Goal: Task Accomplishment & Management: Manage account settings

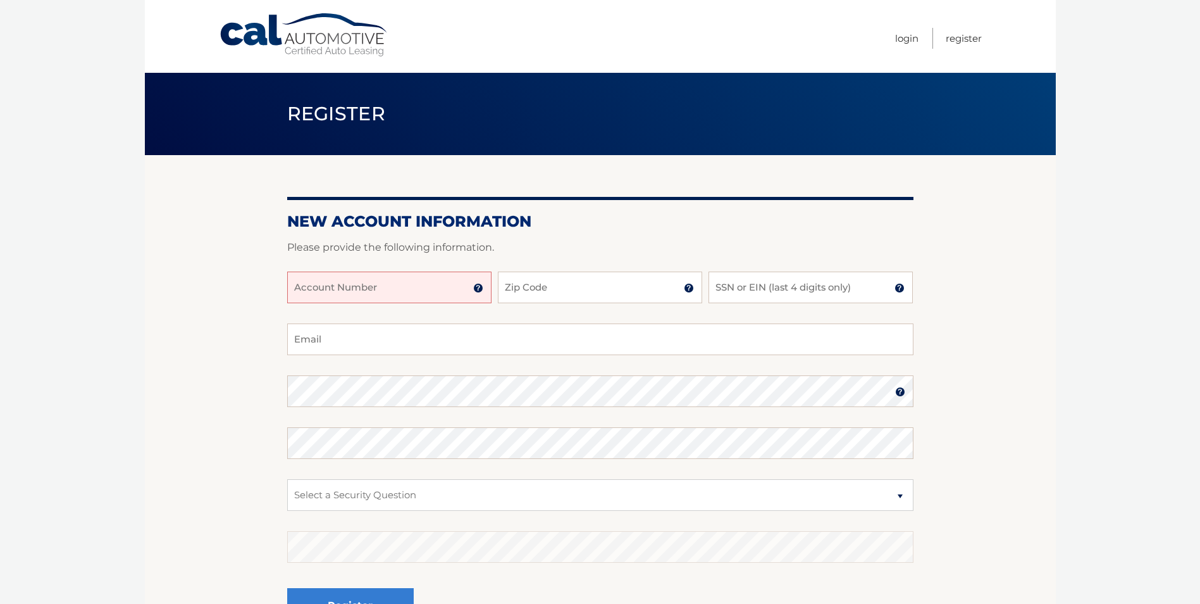
click at [313, 284] on input "Account Number" at bounding box center [389, 287] width 204 height 32
type input "44456000668"
type input "07081"
type input "1413"
type input "[EMAIL_ADDRESS][DOMAIN_NAME]"
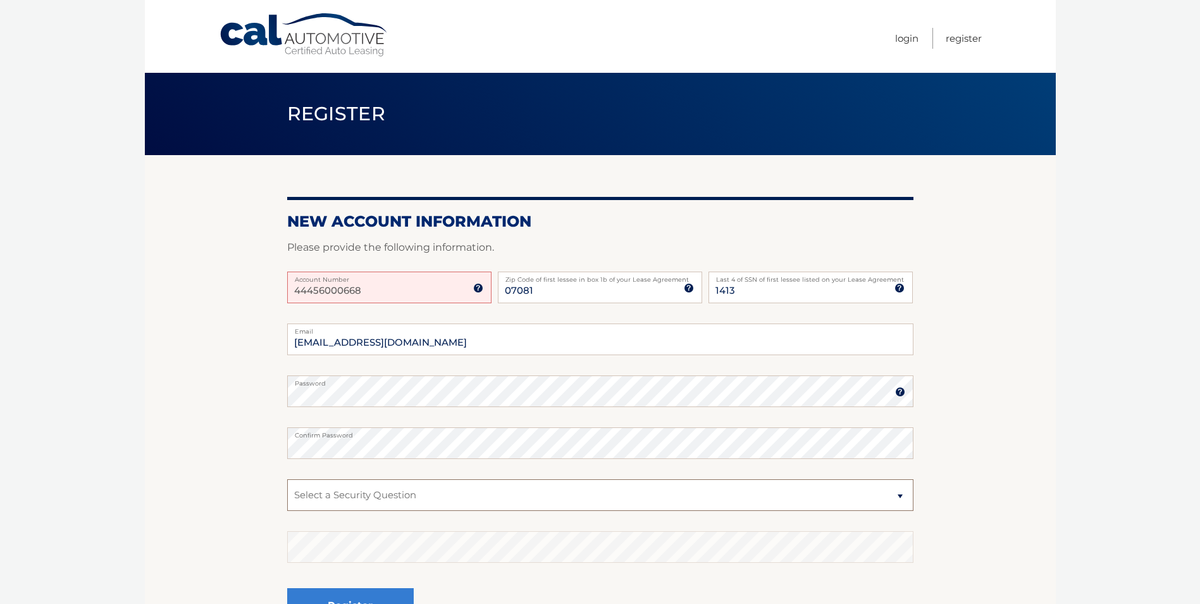
click at [373, 495] on select "Select a Security Question What was the name of your elementary school? What is…" at bounding box center [600, 495] width 627 height 32
select select "1"
click at [287, 479] on select "Select a Security Question What was the name of your elementary school? What is…" at bounding box center [600, 495] width 627 height 32
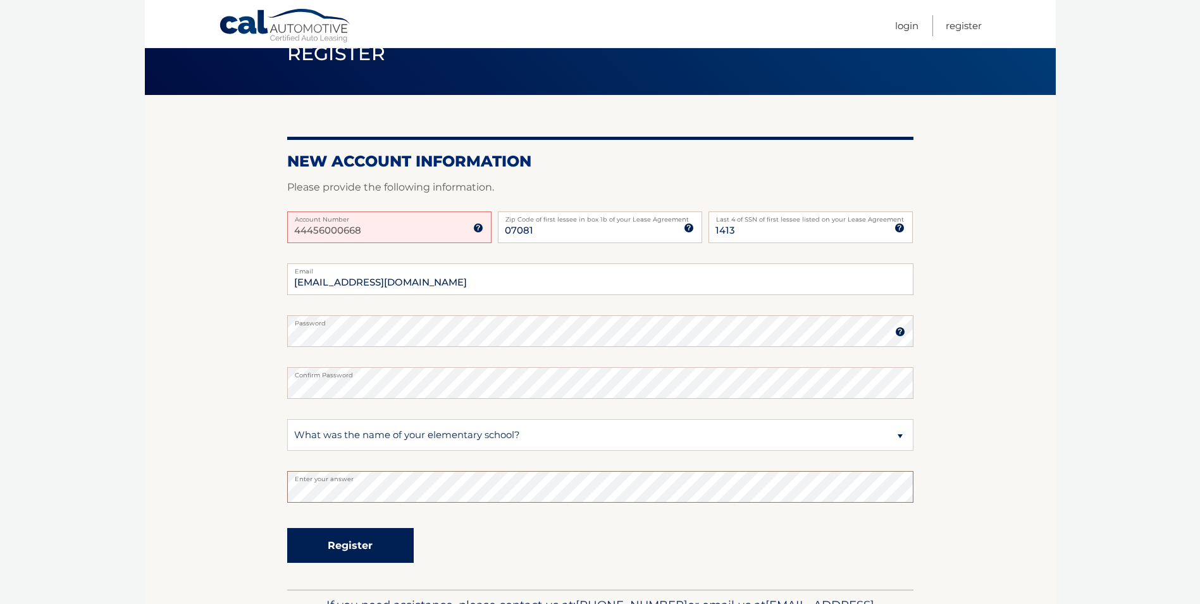
scroll to position [142, 0]
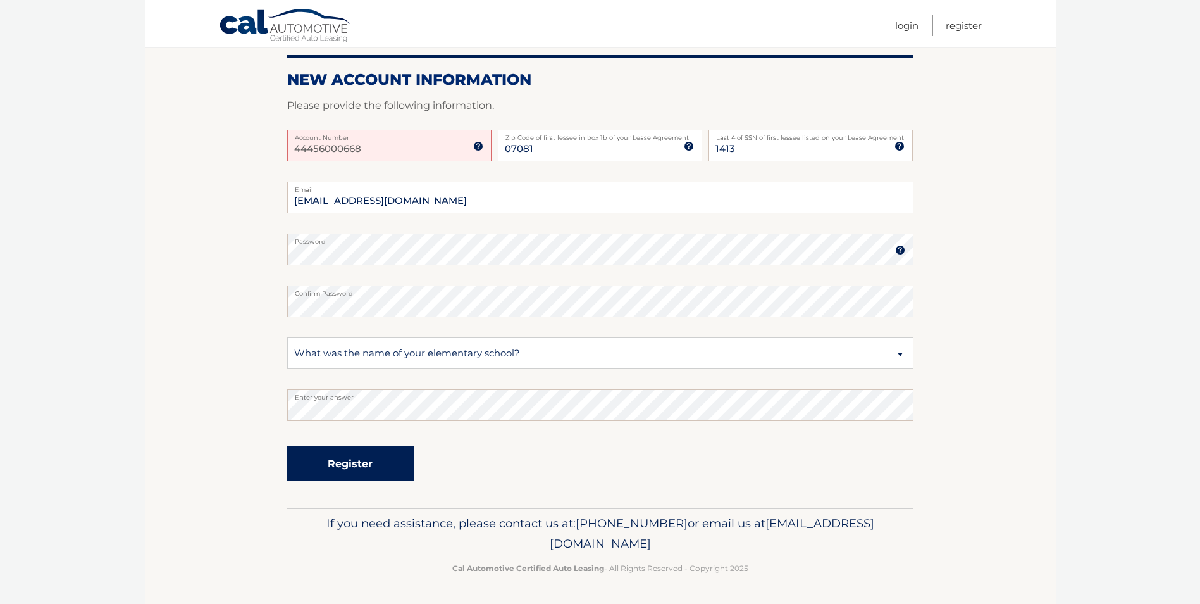
click at [356, 454] on button "Register" at bounding box center [350, 463] width 127 height 35
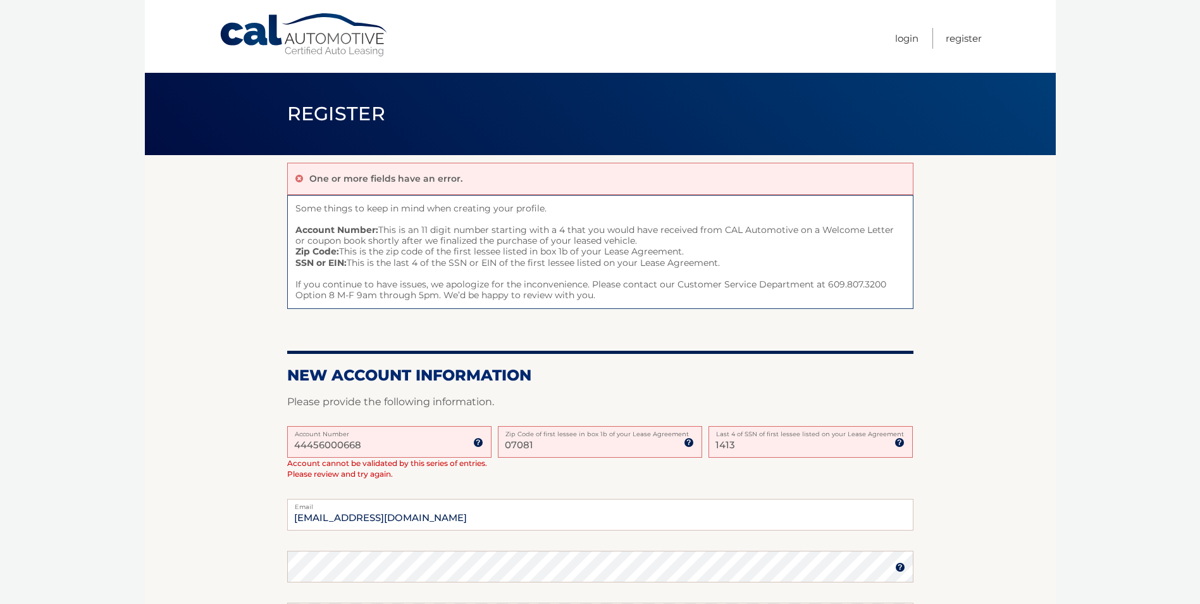
click at [578, 451] on input "07081" at bounding box center [600, 442] width 204 height 32
click at [586, 437] on div "07081 Zip Code of first lessee in box 1b of your Lease Agreement" at bounding box center [600, 442] width 204 height 32
click at [598, 453] on input "07081" at bounding box center [600, 442] width 204 height 32
type input "07081"
drag, startPoint x: 430, startPoint y: 446, endPoint x: 248, endPoint y: 438, distance: 182.4
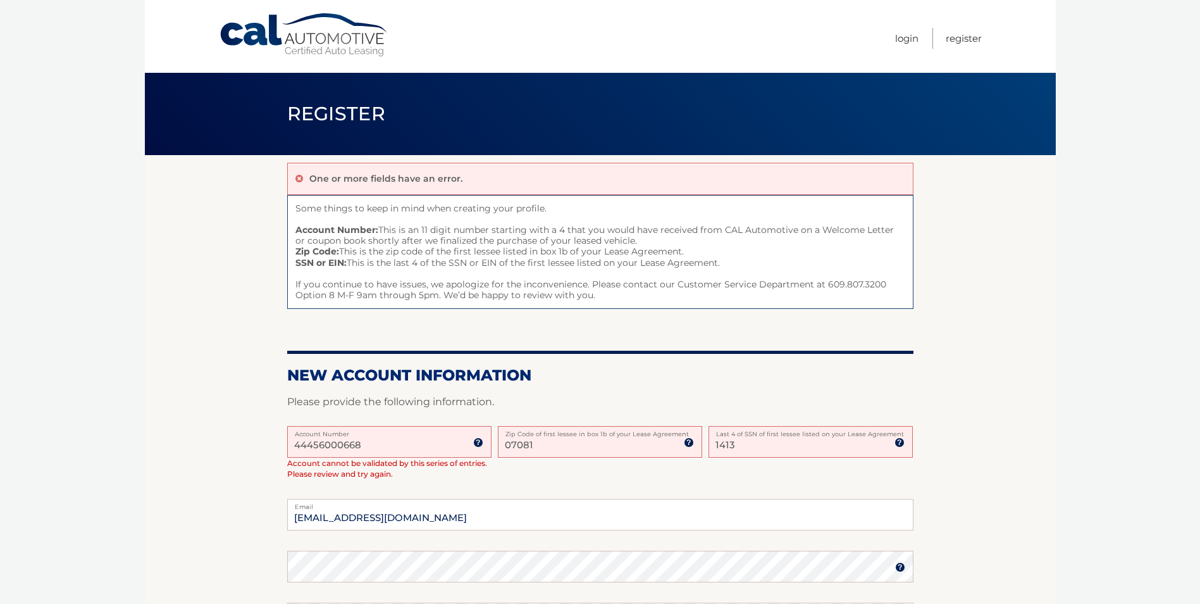
click at [248, 438] on section "One or more fields have an error. Some things to keep in mind when creating you…" at bounding box center [600, 490] width 911 height 670
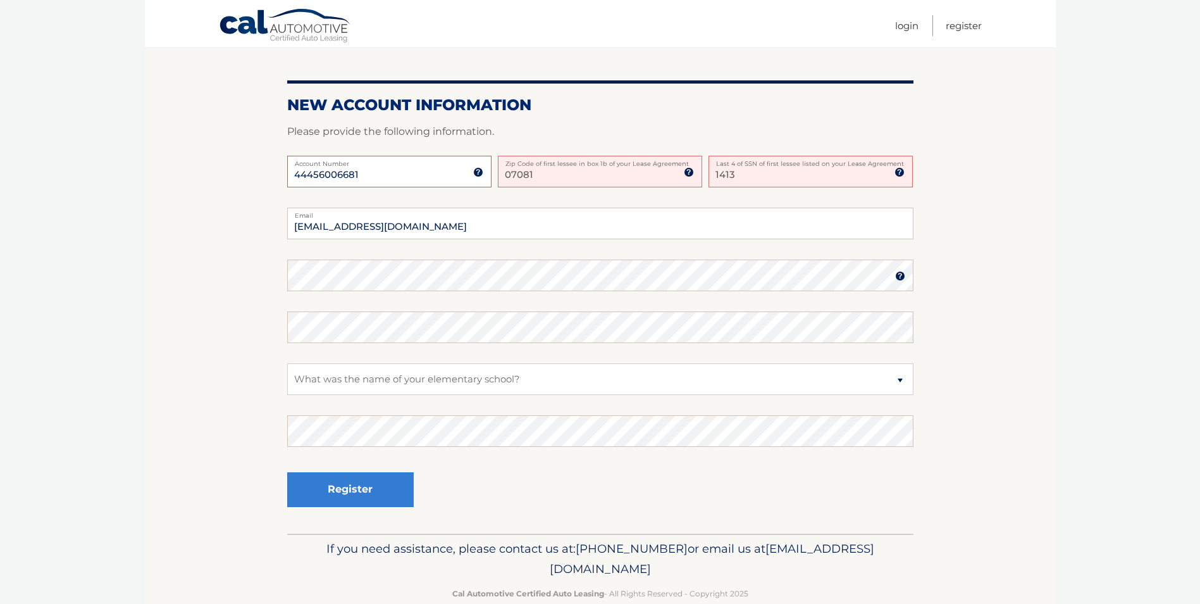
scroll to position [296, 0]
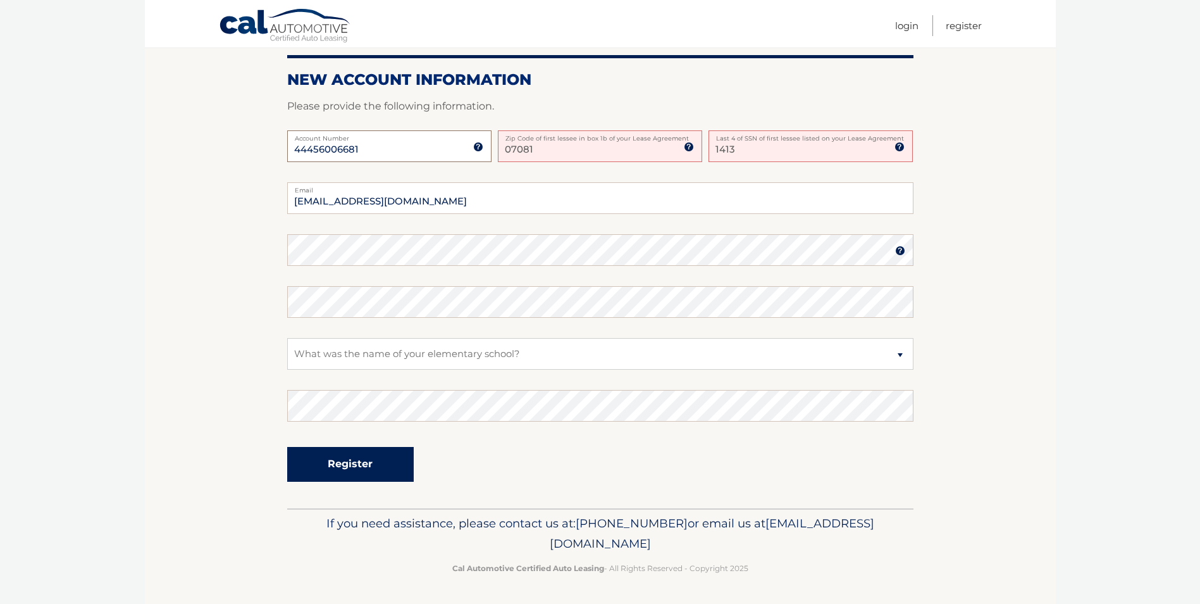
type input "44456006681"
click at [377, 458] on button "Register" at bounding box center [350, 464] width 127 height 35
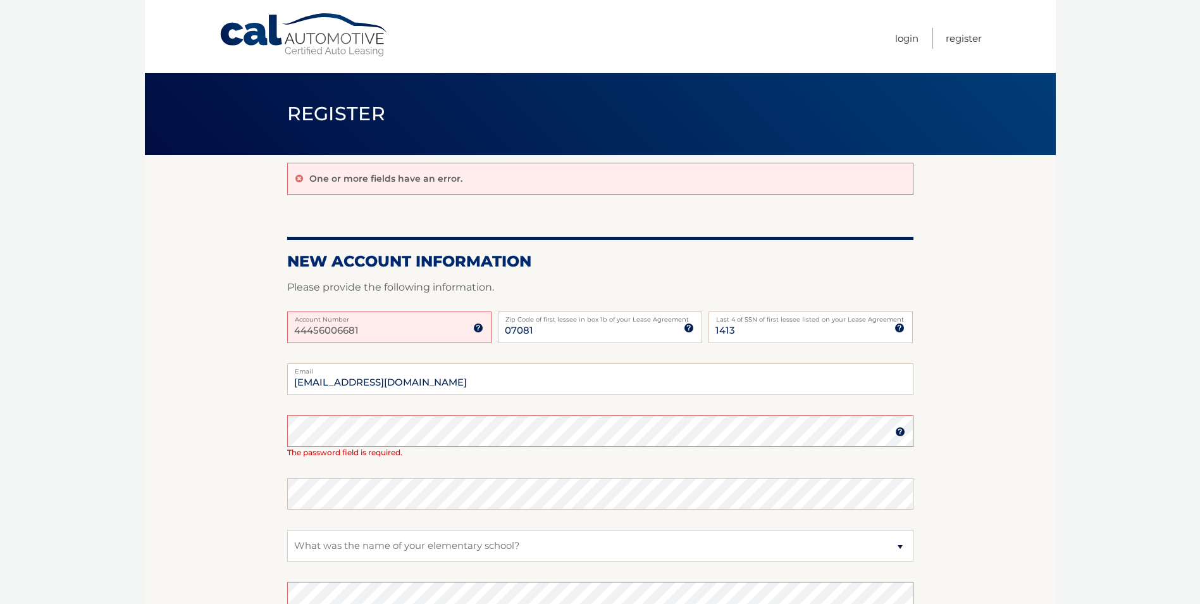
scroll to position [127, 0]
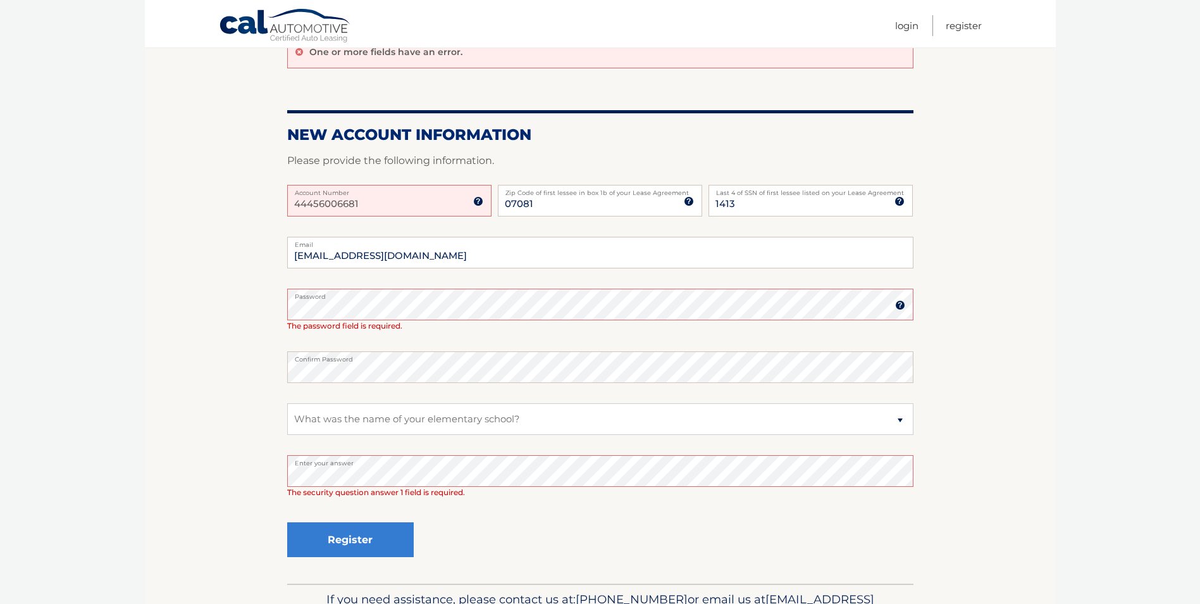
drag, startPoint x: 400, startPoint y: 206, endPoint x: 198, endPoint y: 218, distance: 202.2
click at [198, 218] on section "One or more fields have an error. New Account Information Please provide the fo…" at bounding box center [600, 305] width 911 height 555
type input "44456006681"
click at [198, 218] on section "One or more fields have an error. New Account Information Please provide the fo…" at bounding box center [600, 305] width 911 height 555
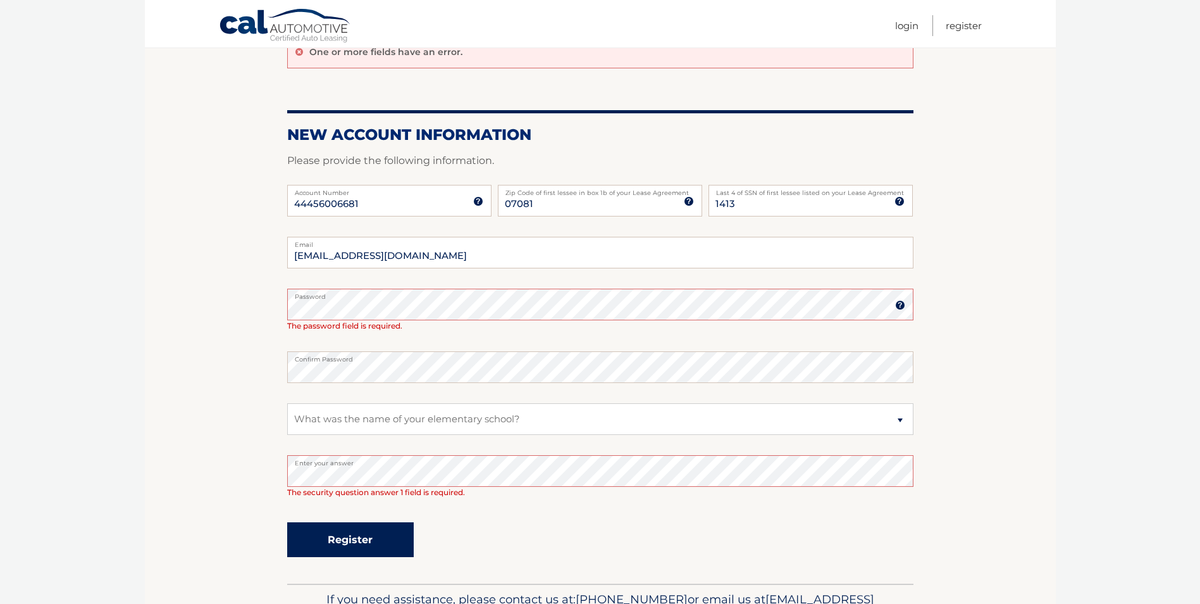
click at [335, 538] on button "Register" at bounding box center [350, 539] width 127 height 35
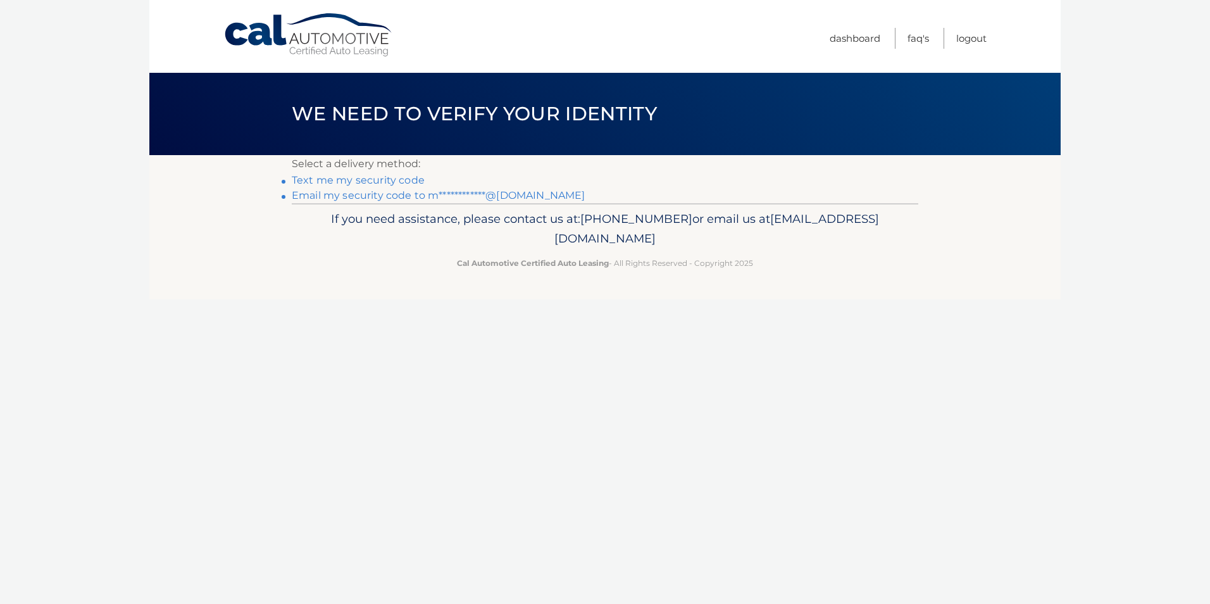
click at [514, 191] on link "**********" at bounding box center [438, 195] width 293 height 12
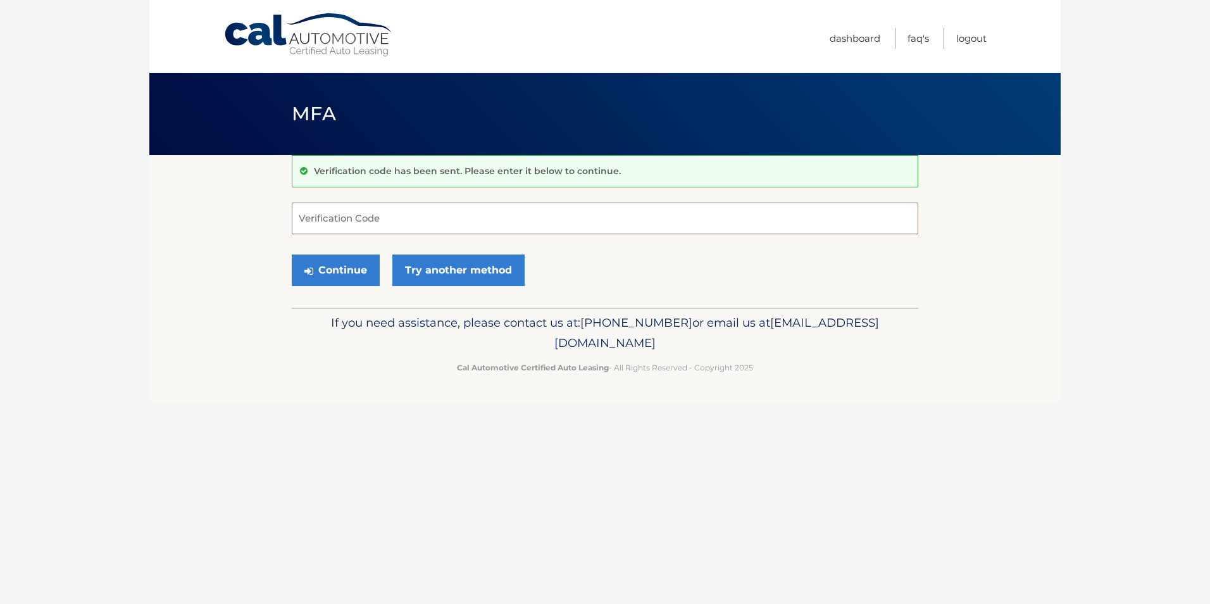
click at [414, 221] on input "Verification Code" at bounding box center [605, 219] width 627 height 32
click at [387, 209] on input "Verification Code" at bounding box center [605, 219] width 627 height 32
type input "270112"
click at [292, 254] on button "Continue" at bounding box center [336, 270] width 88 height 32
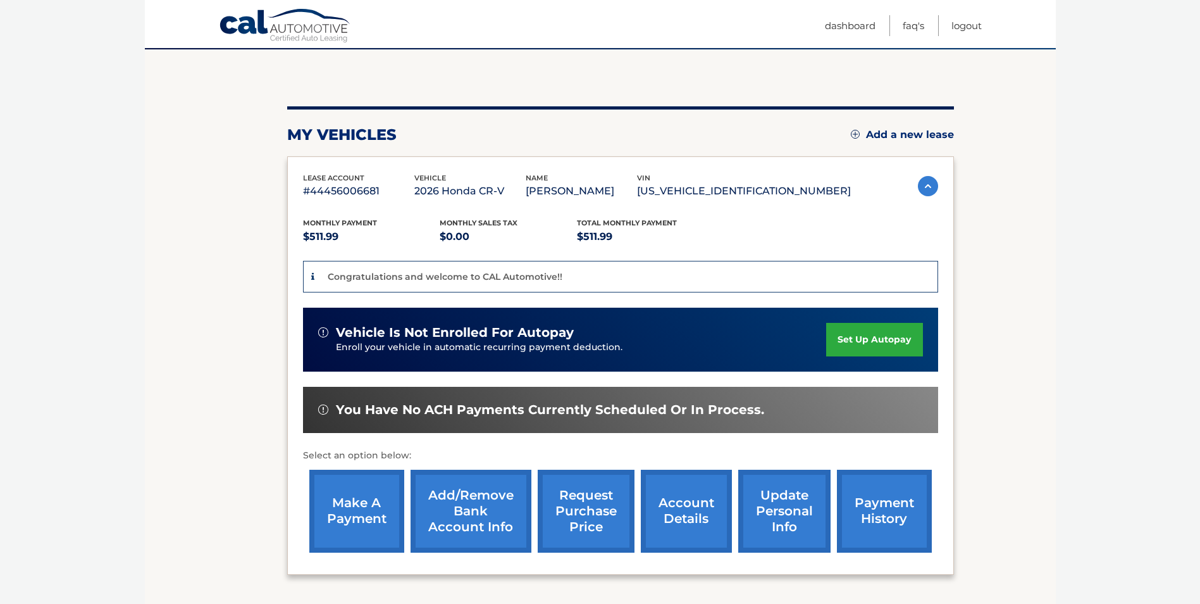
scroll to position [127, 0]
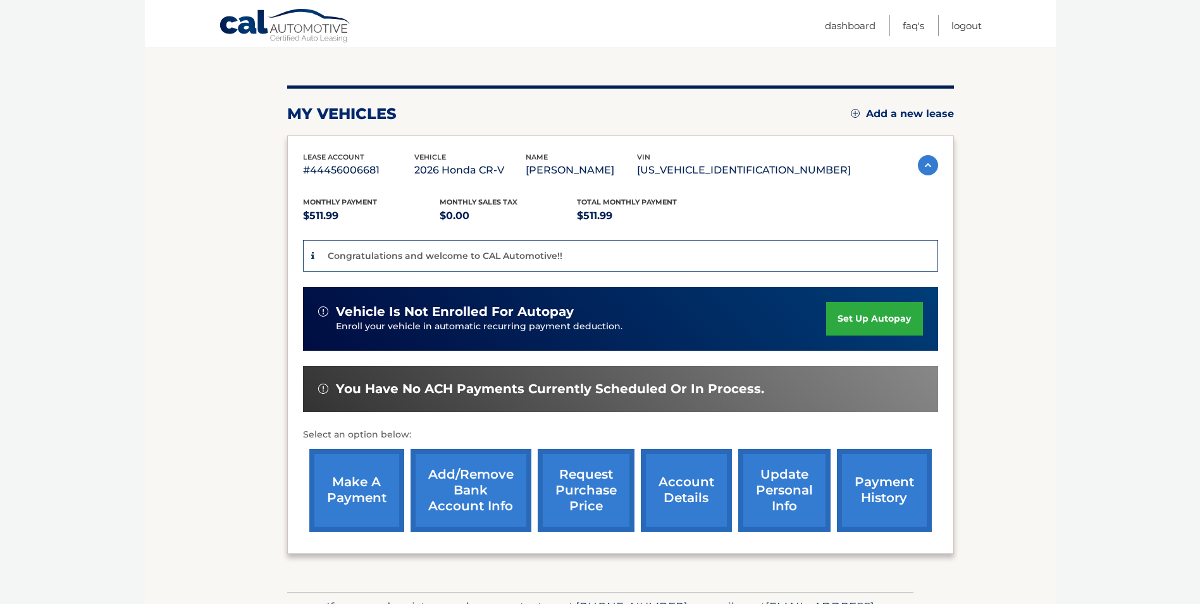
click at [595, 218] on p "$511.99" at bounding box center [645, 216] width 137 height 18
click at [875, 318] on link "set up autopay" at bounding box center [874, 319] width 96 height 34
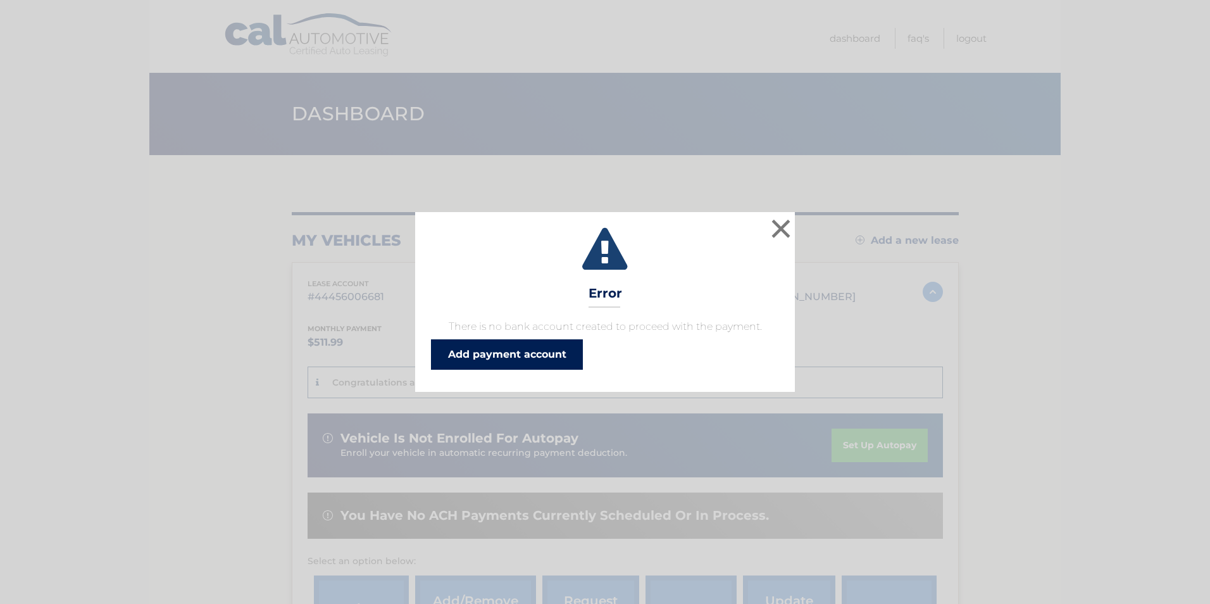
click at [546, 359] on link "Add payment account" at bounding box center [507, 354] width 152 height 30
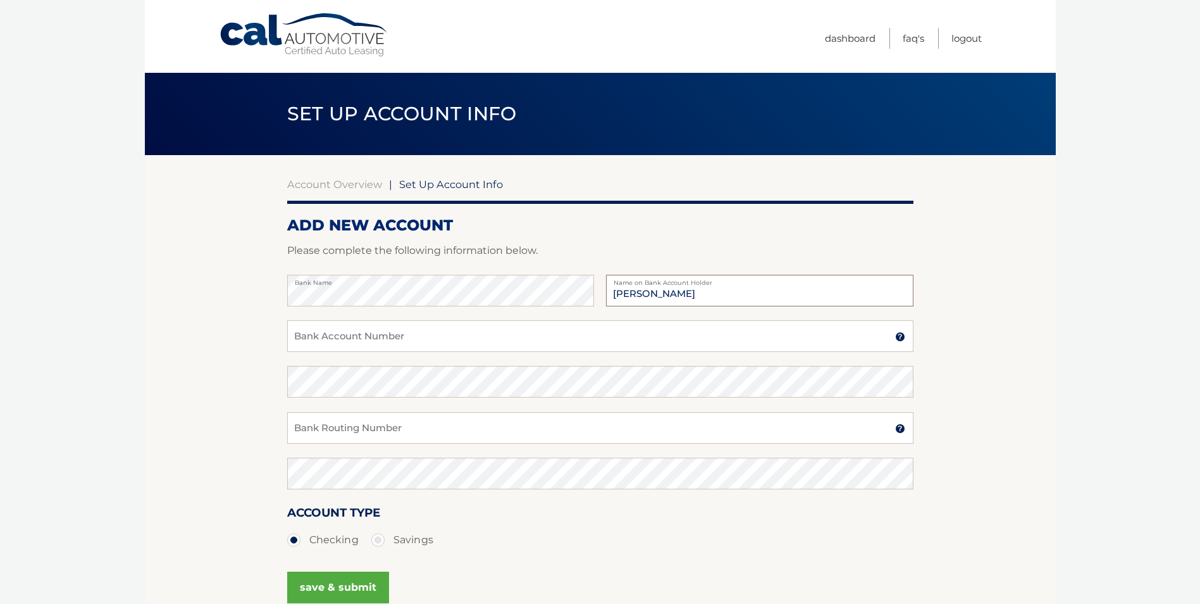
type input "[PERSON_NAME]"
click at [420, 327] on input "Bank Account Number" at bounding box center [600, 336] width 627 height 32
click at [125, 333] on body "Cal Automotive Menu Dashboard FAQ's Logout |" at bounding box center [600, 302] width 1200 height 604
click at [389, 337] on input "Bank Account Number" at bounding box center [600, 336] width 627 height 32
type input "920192882"
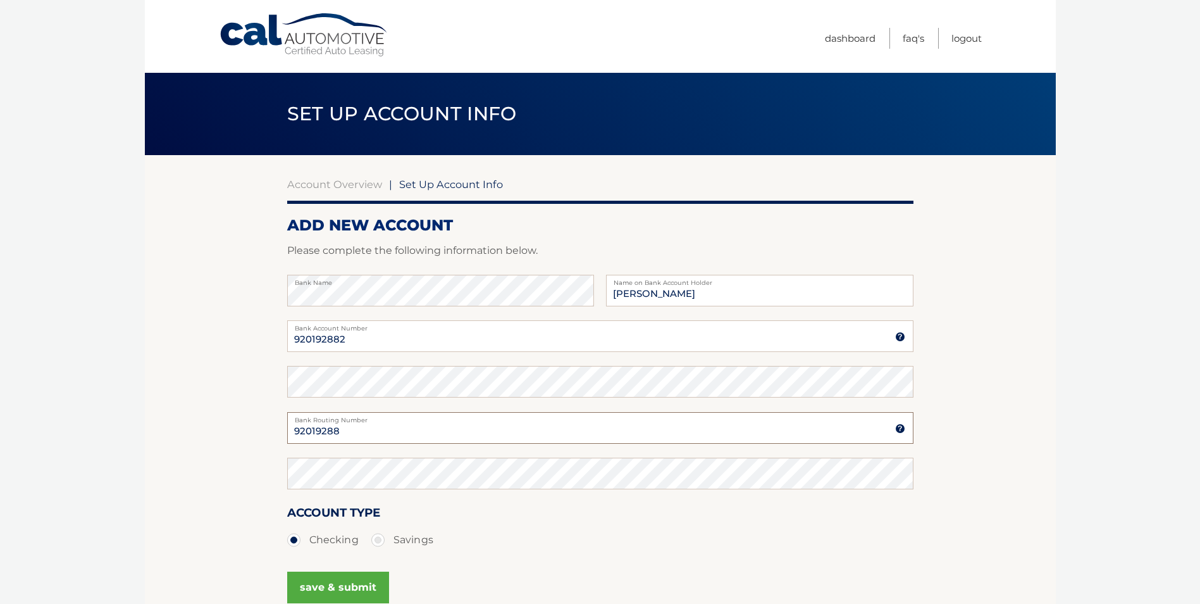
type input "920192882"
drag, startPoint x: 377, startPoint y: 432, endPoint x: 275, endPoint y: 427, distance: 101.4
click at [278, 428] on section "Account Overview | Set Up Account Info ADD NEW ACCOUNT Please complete the foll…" at bounding box center [600, 396] width 911 height 483
click at [396, 425] on input "Bank Routing Number" at bounding box center [600, 428] width 627 height 32
type input "021000021"
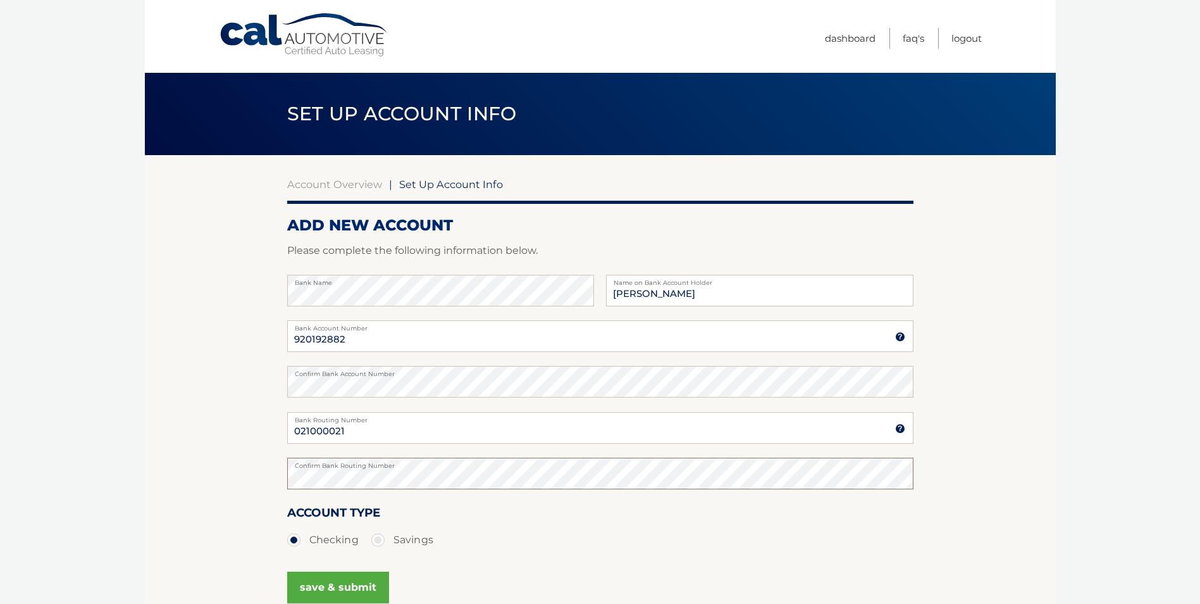
scroll to position [63, 0]
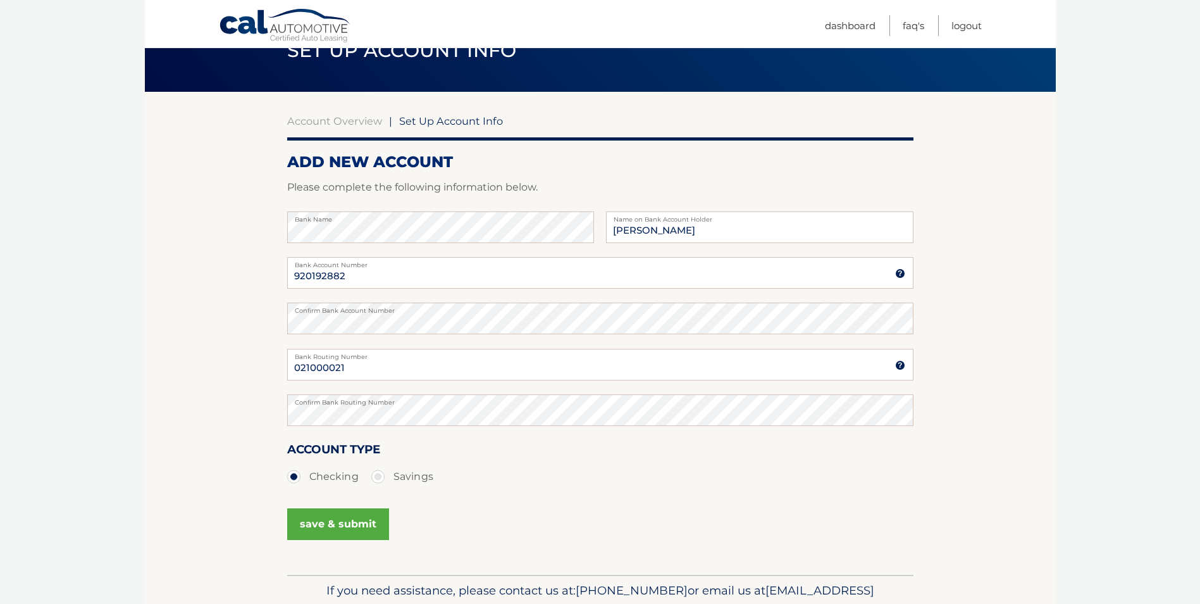
click at [356, 517] on button "save & submit" at bounding box center [338, 524] width 102 height 32
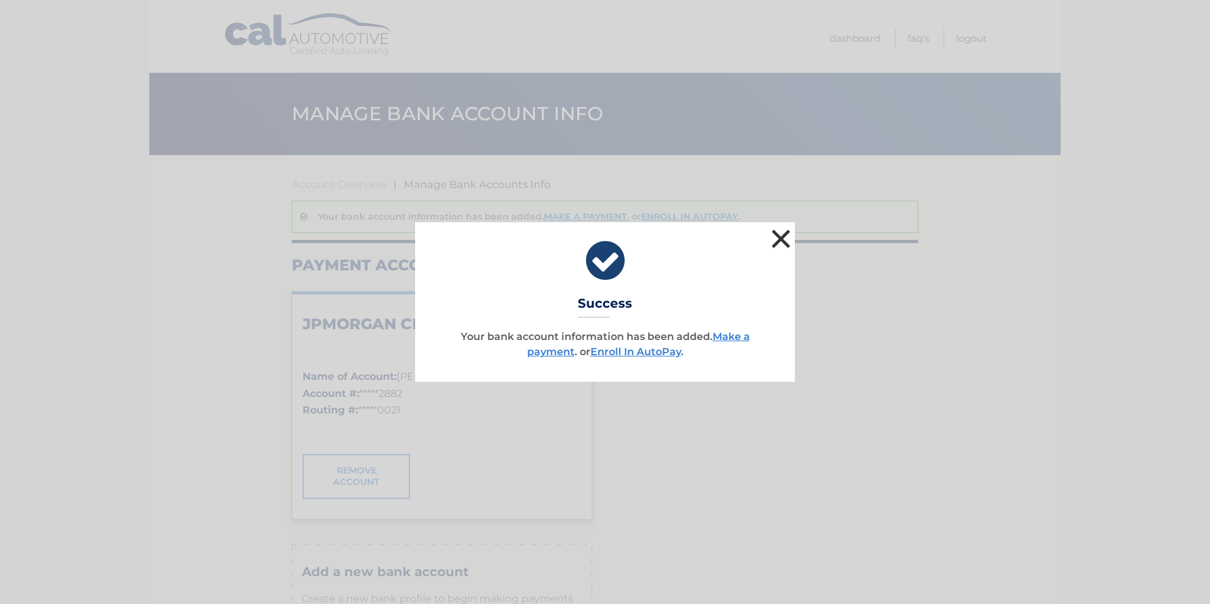
click at [789, 237] on button "×" at bounding box center [780, 238] width 25 height 25
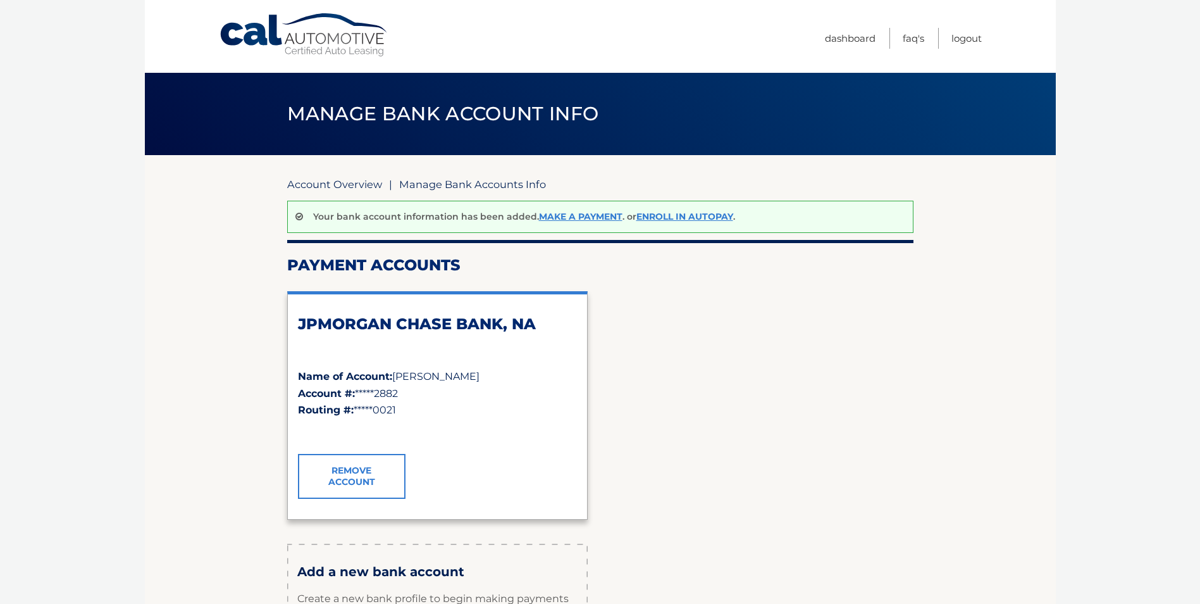
click at [366, 187] on link "Account Overview" at bounding box center [334, 184] width 95 height 13
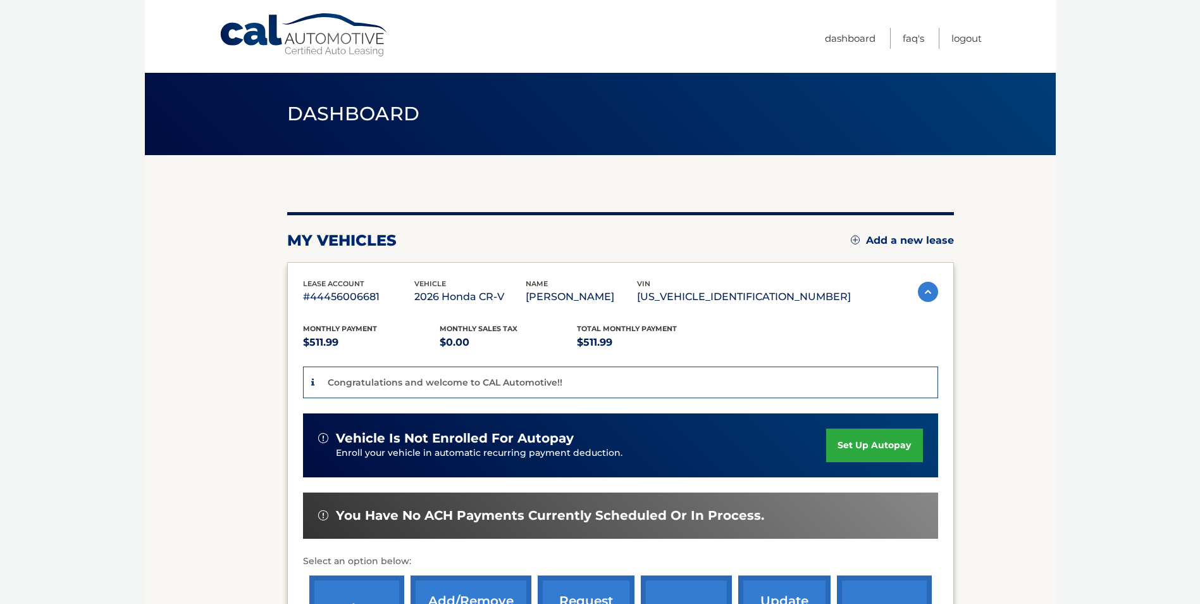
click at [864, 449] on link "set up autopay" at bounding box center [874, 445] width 96 height 34
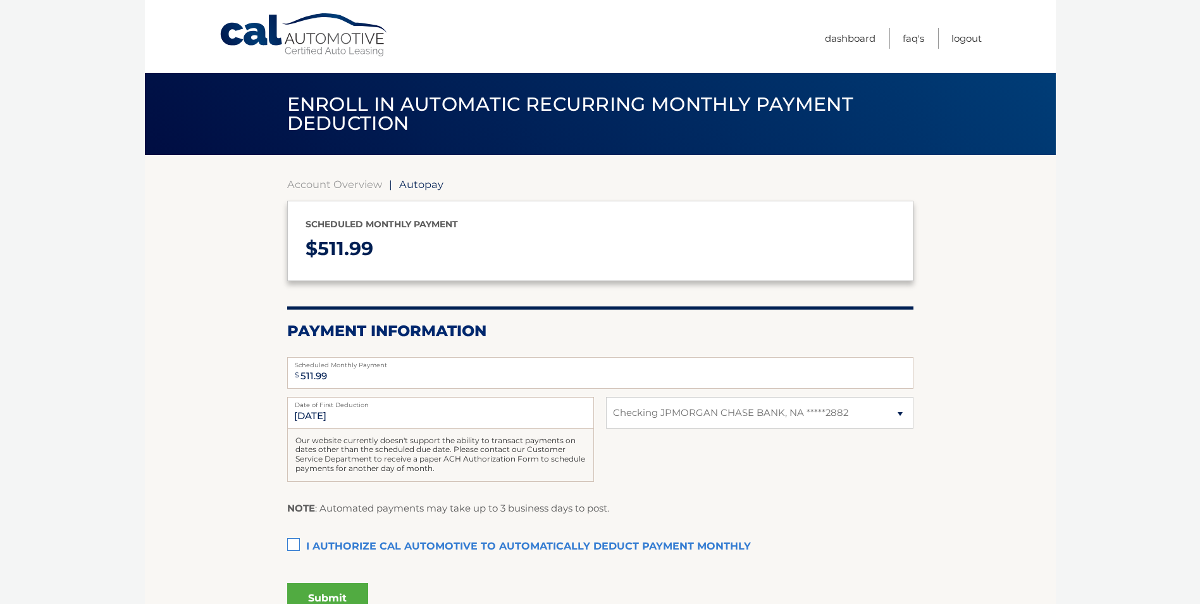
select select "ZWQ2YTk5ZmMtZmIxYi00YTU2LWE4MjEtNTk5M2FiM2Y2MmVi"
click at [297, 546] on label "I authorize cal automotive to automatically deduct payment monthly This checkbo…" at bounding box center [600, 546] width 627 height 25
click at [0, 0] on input "I authorize cal automotive to automatically deduct payment monthly This checkbo…" at bounding box center [0, 0] width 0 height 0
click at [418, 404] on label "Date of First Deduction" at bounding box center [440, 402] width 307 height 10
click at [418, 404] on input "[DATE]" at bounding box center [440, 413] width 307 height 32
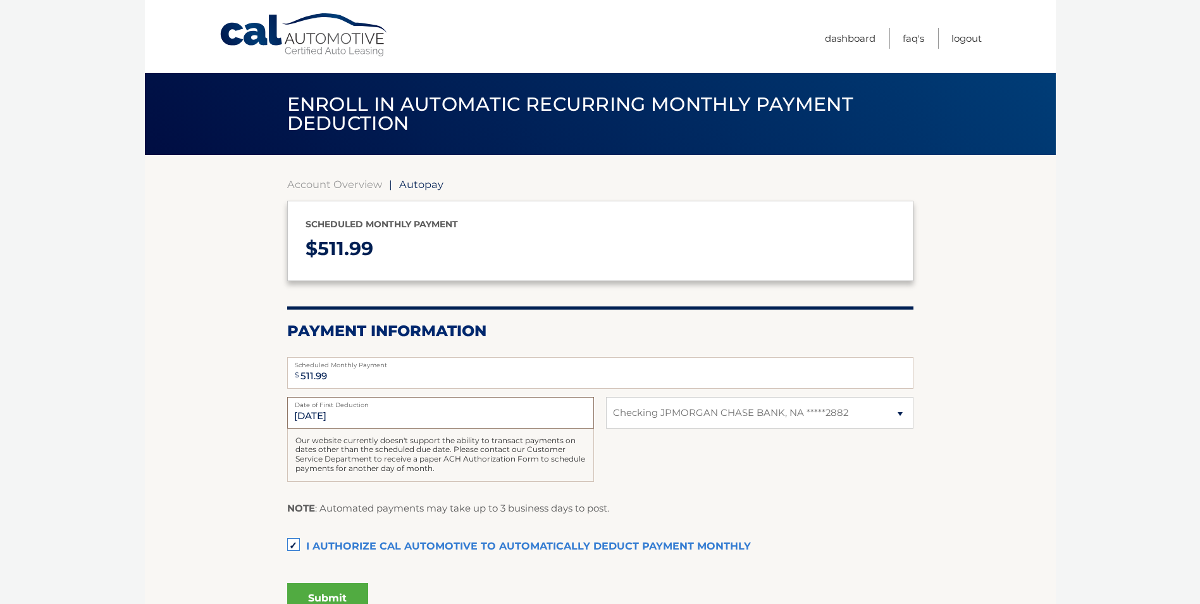
click at [332, 411] on input "9/25/2025" at bounding box center [440, 413] width 307 height 32
click at [411, 420] on input "9/25/2025" at bounding box center [440, 413] width 307 height 32
click at [927, 478] on section "Account Overview | Autopay Scheduled monthly payment $ 511.99 Payment Informati…" at bounding box center [600, 393] width 911 height 477
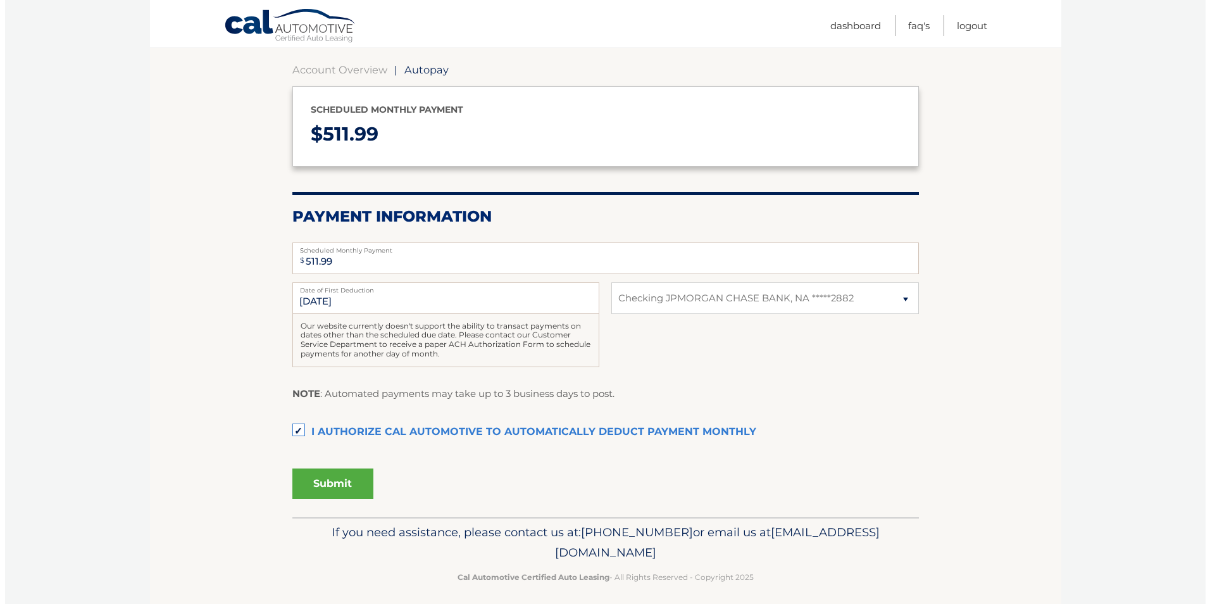
scroll to position [123, 0]
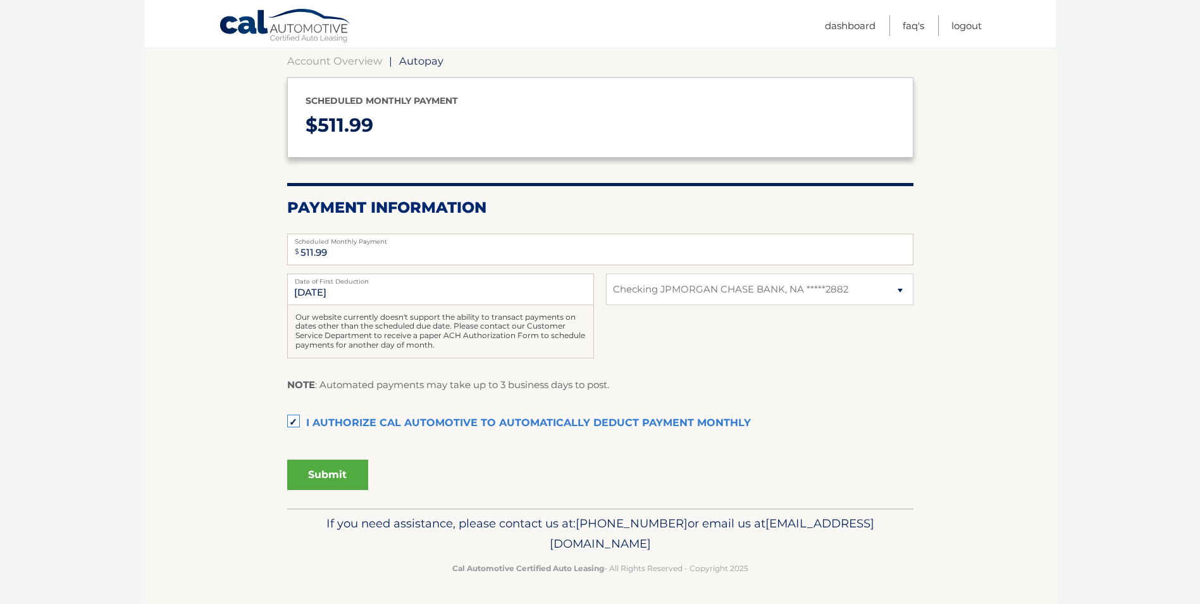
click at [323, 475] on button "Submit" at bounding box center [327, 474] width 81 height 30
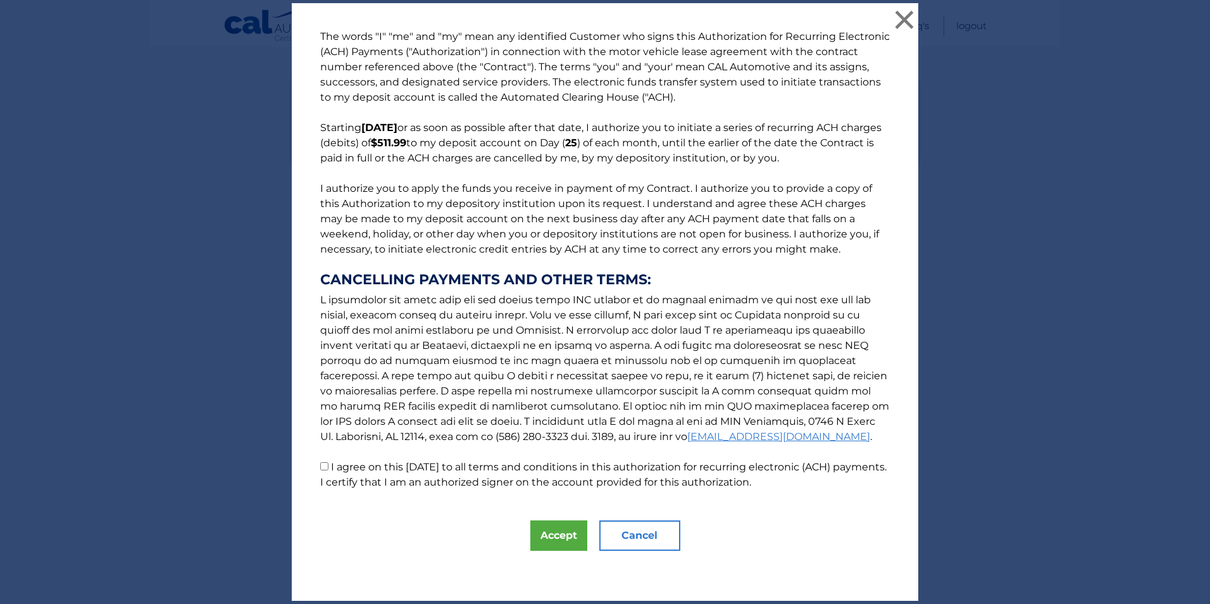
click at [324, 466] on p "The words "I" "me" and "my" mean any identified Customer who signs this Authori…" at bounding box center [605, 259] width 595 height 461
click at [320, 464] on input "I agree on this 09/18/2025 to all terms and conditions in this authorization fo…" at bounding box center [324, 466] width 8 height 8
checkbox input "true"
click at [551, 539] on button "Accept" at bounding box center [558, 535] width 57 height 30
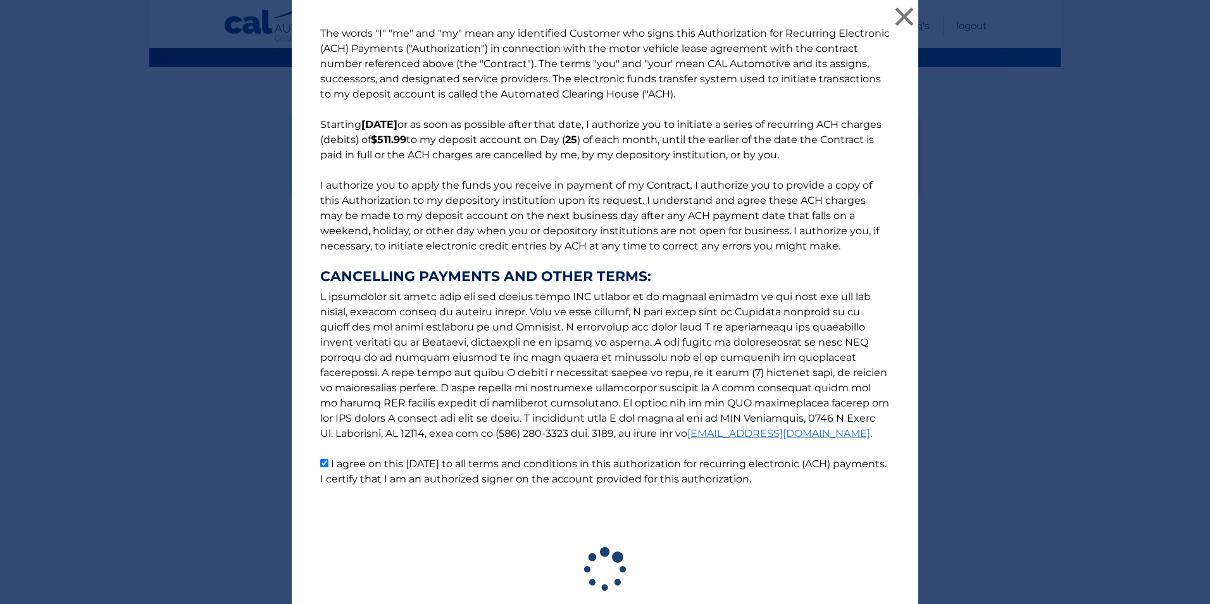
scroll to position [88, 0]
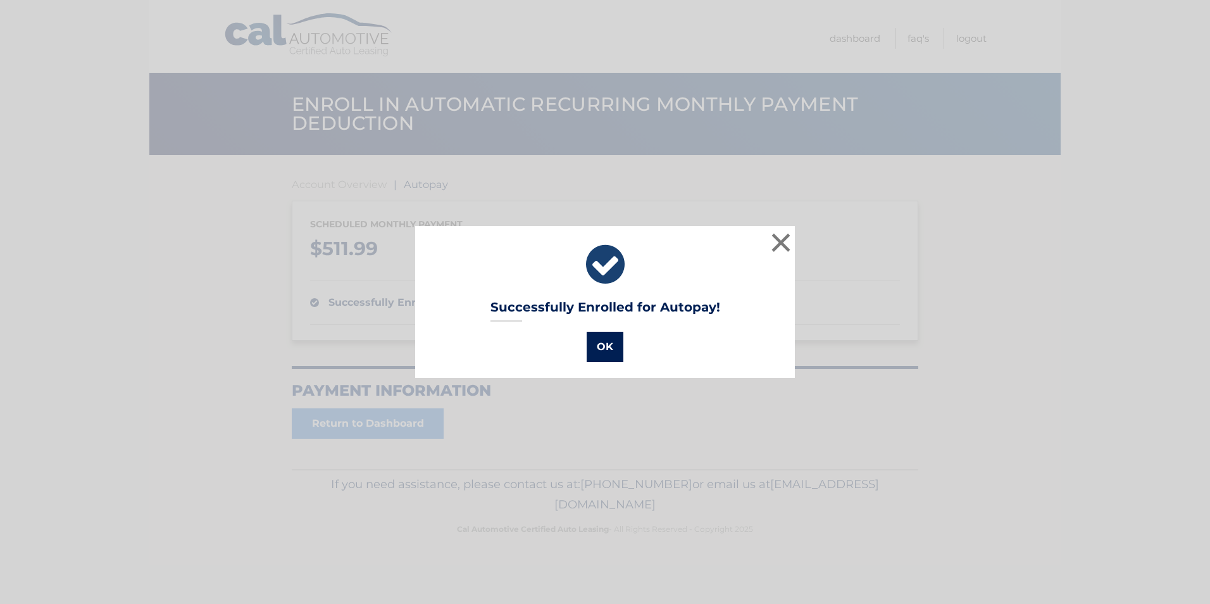
drag, startPoint x: 609, startPoint y: 346, endPoint x: 614, endPoint y: 340, distance: 7.6
click at [609, 346] on button "OK" at bounding box center [605, 347] width 37 height 30
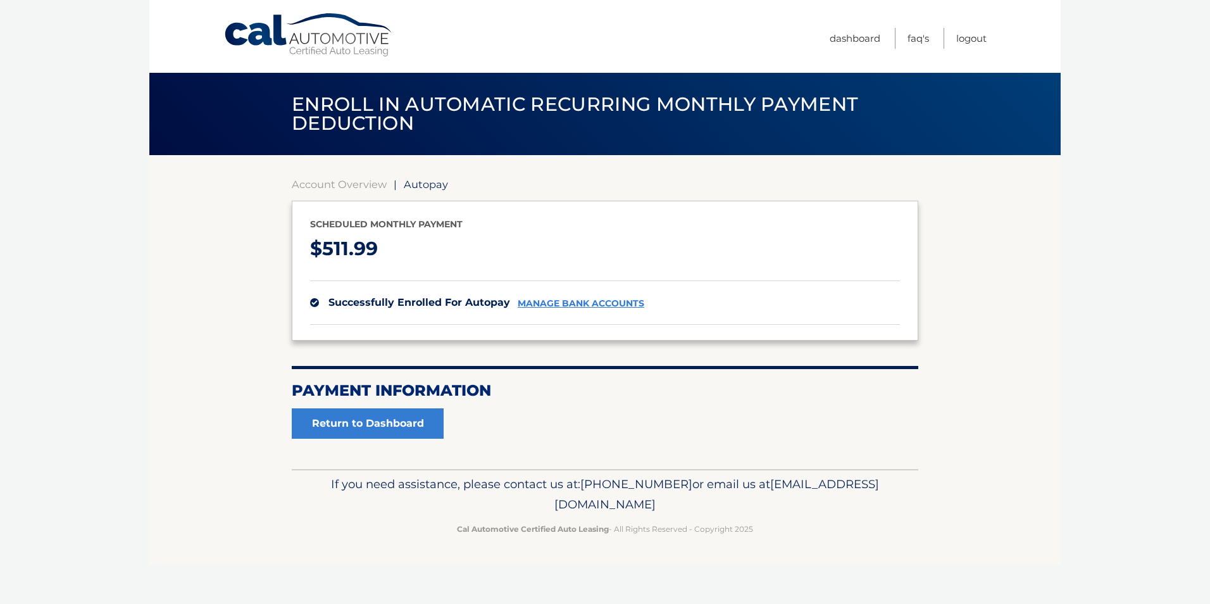
click at [224, 299] on section "Account Overview | Autopay Scheduled monthly payment $ 511.99 successfully enro…" at bounding box center [604, 312] width 911 height 314
